Goal: Find contact information: Find contact information

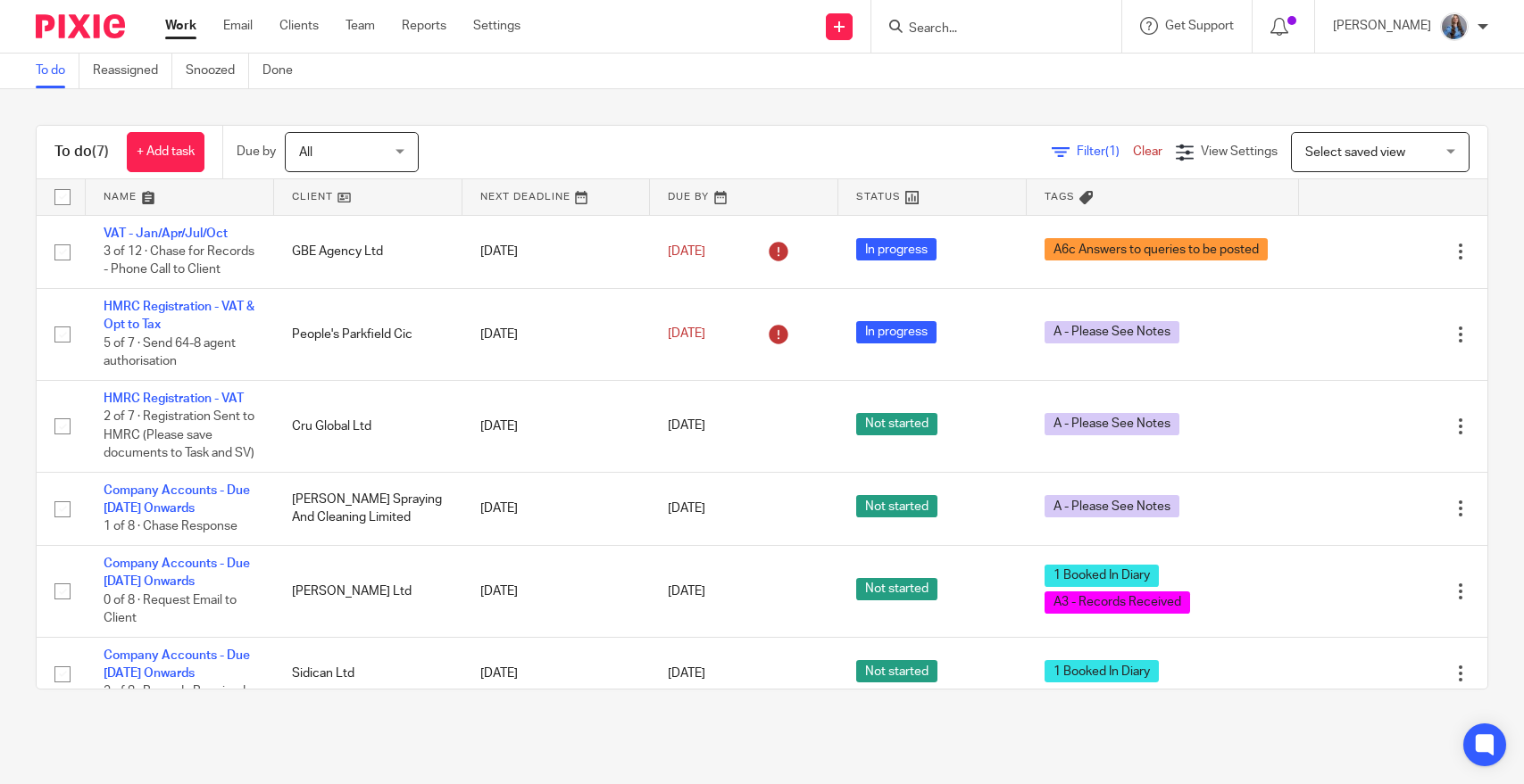
click at [955, 38] on div at bounding box center [996, 26] width 250 height 53
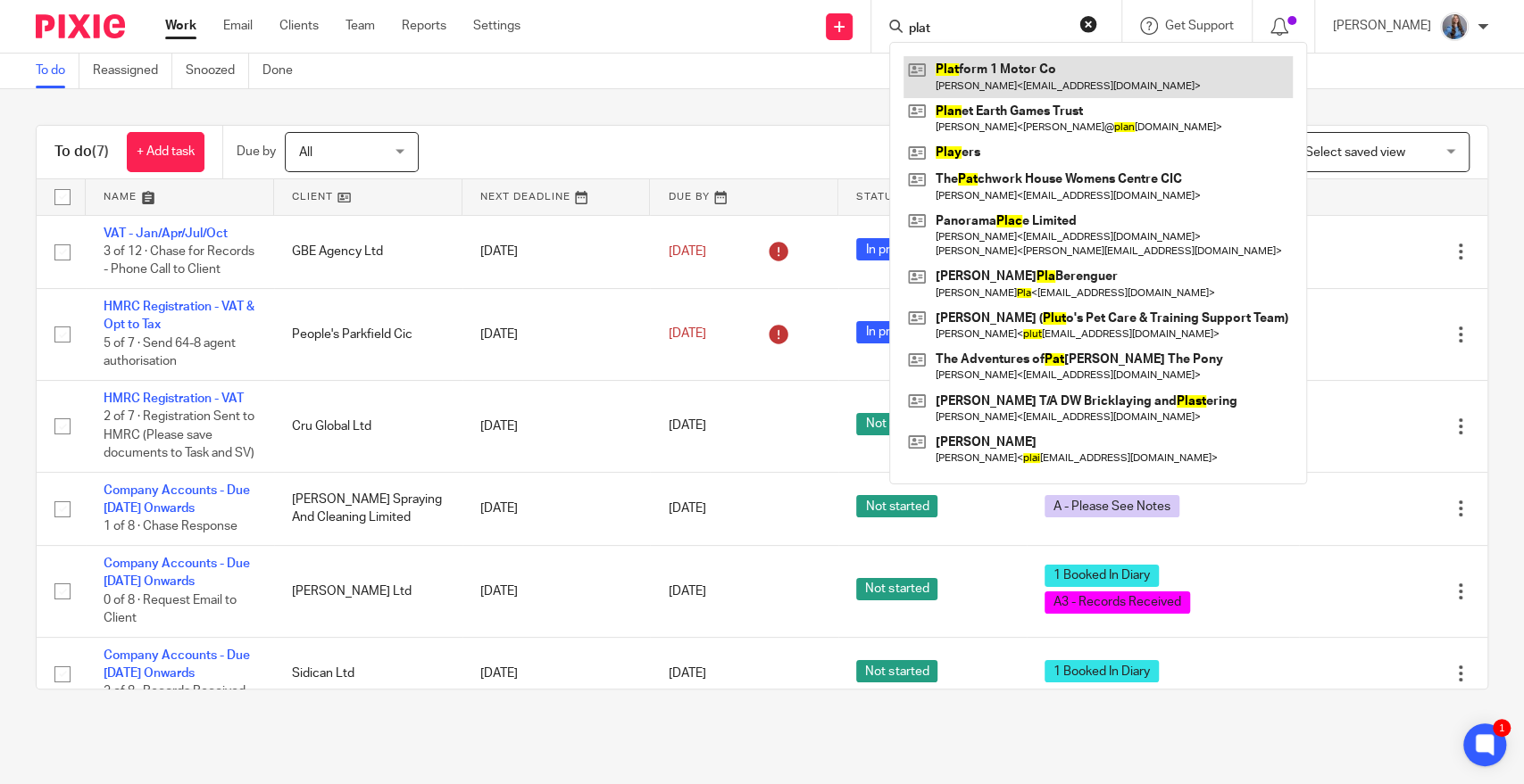
type input "plat"
click at [965, 97] on link at bounding box center [1097, 77] width 389 height 41
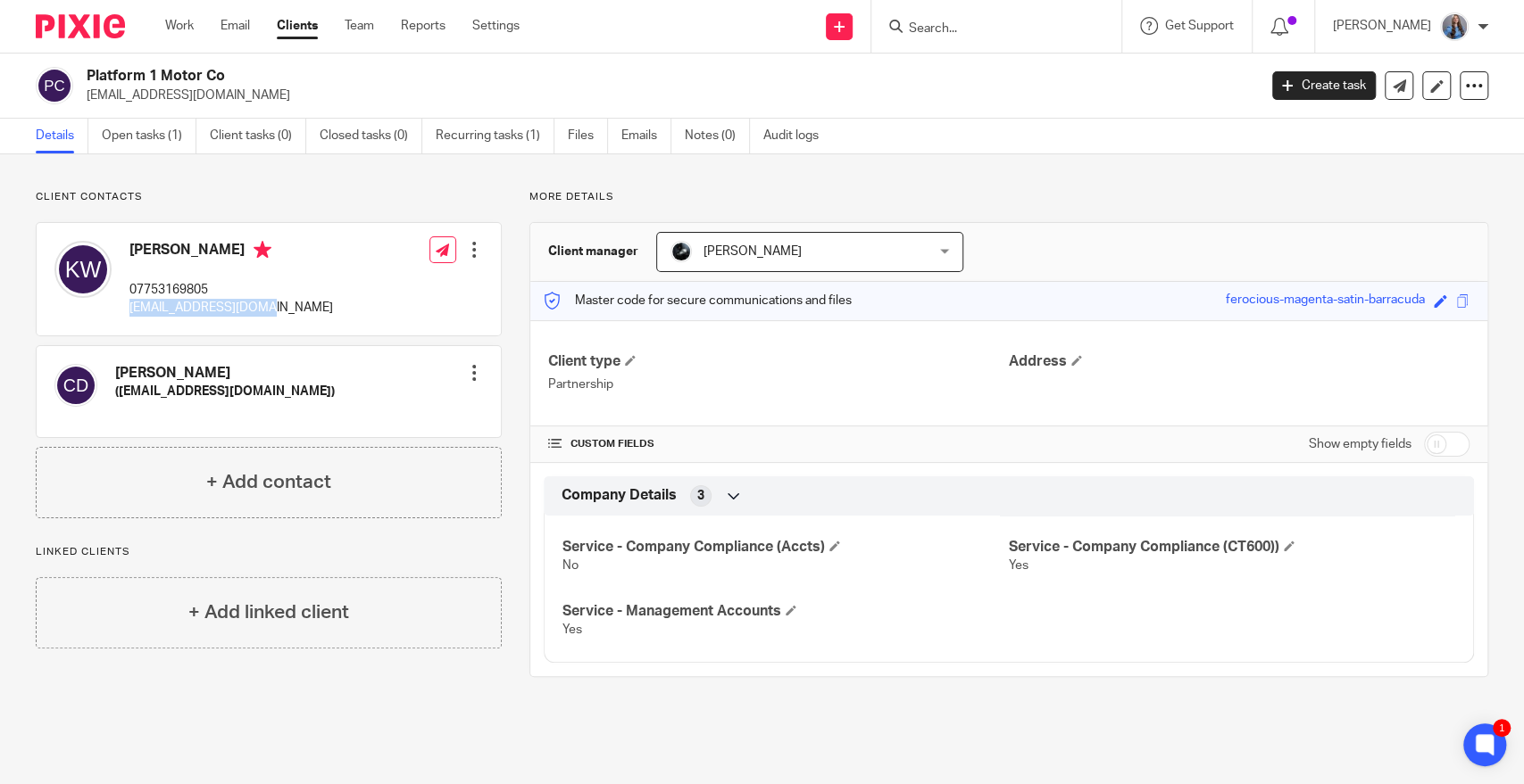
drag, startPoint x: 264, startPoint y: 307, endPoint x: 122, endPoint y: 322, distance: 142.8
click at [122, 322] on div "[PERSON_NAME] 07753169805 [EMAIL_ADDRESS][DOMAIN_NAME]" at bounding box center [193, 280] width 278 height 95
copy p "[EMAIL_ADDRESS][DOMAIN_NAME]"
